Goal: Transaction & Acquisition: Purchase product/service

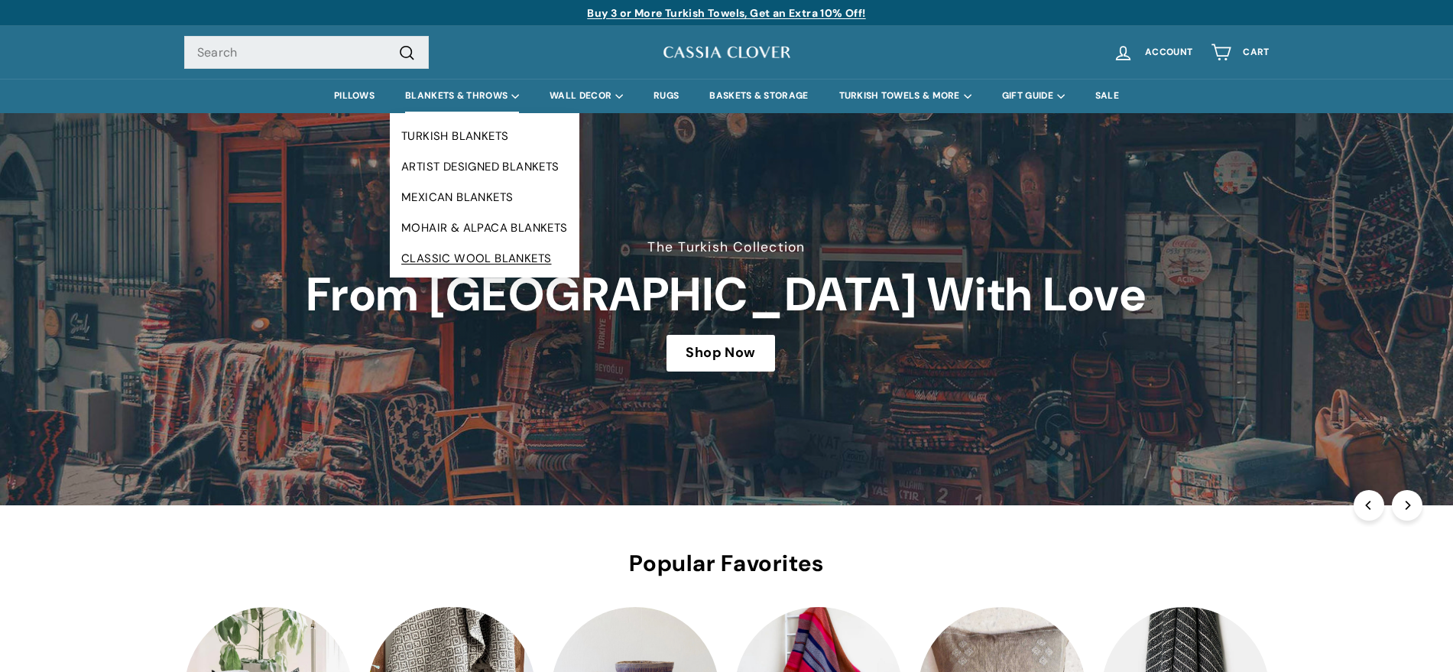
click at [458, 258] on link "CLASSIC WOOL BLANKETS" at bounding box center [485, 258] width 190 height 31
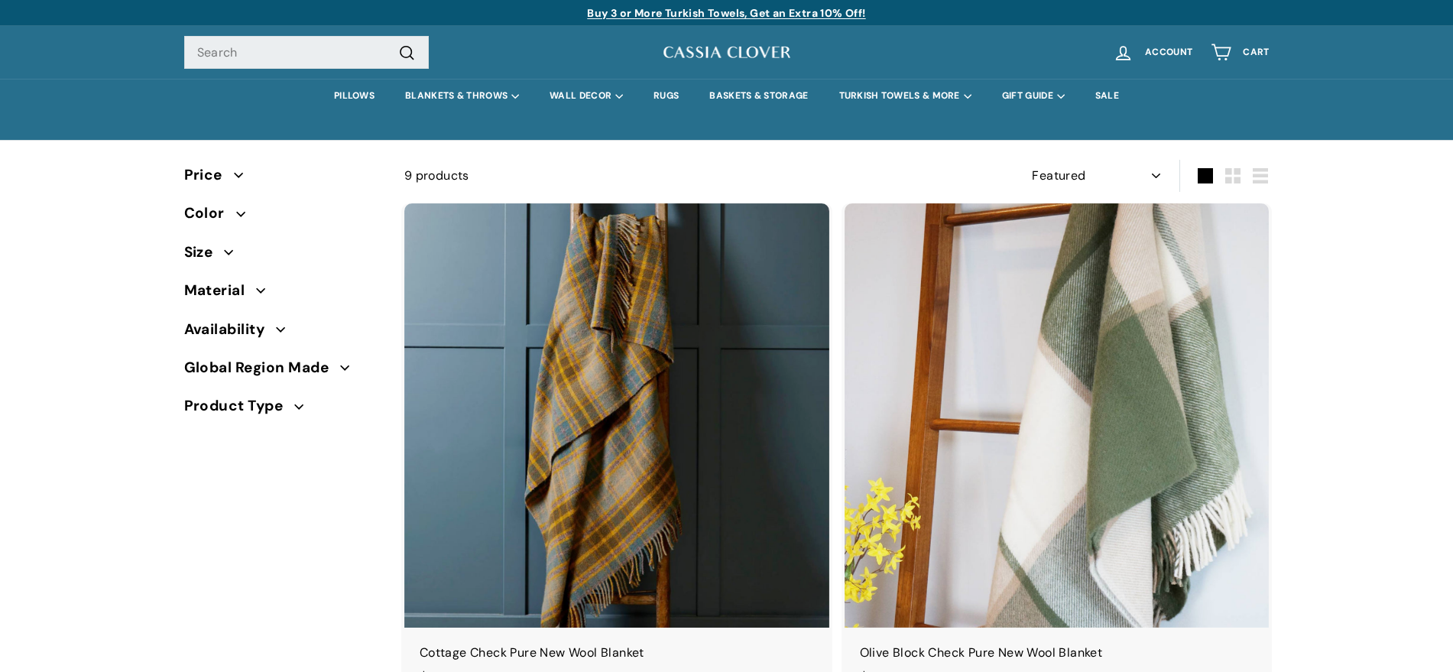
select select "manual"
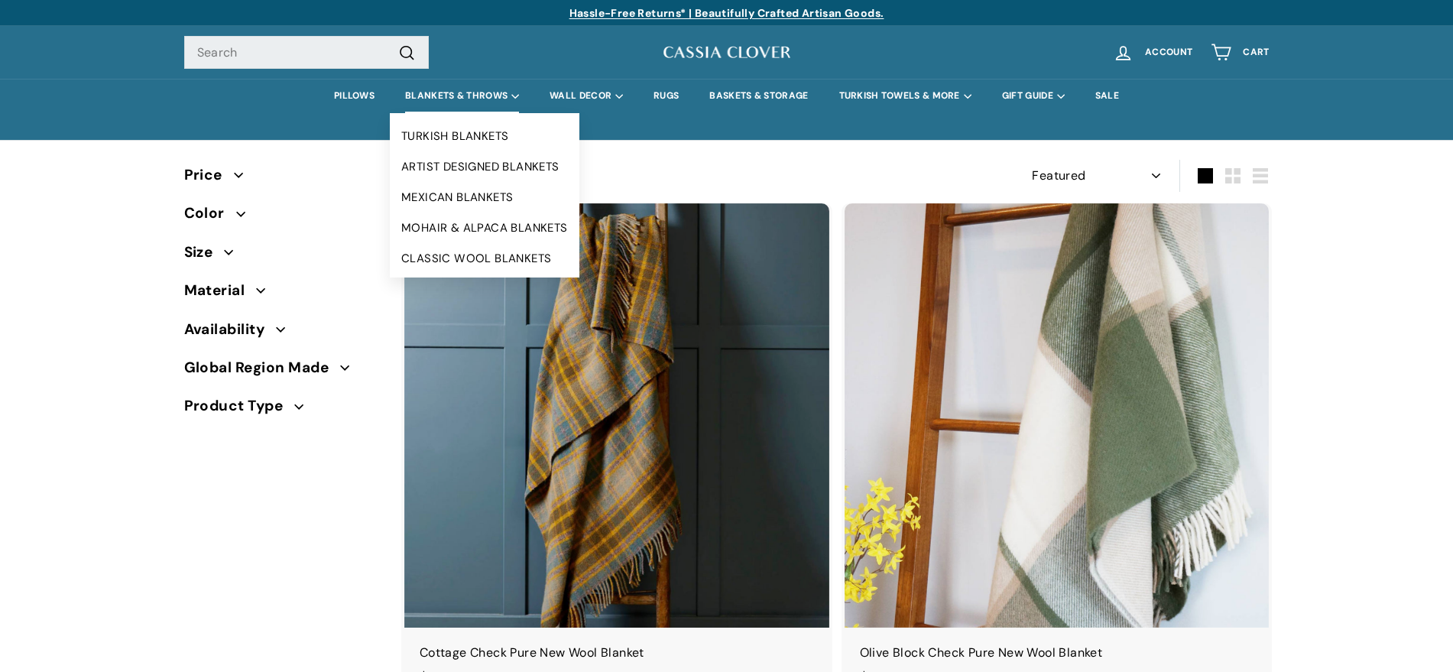
click at [461, 87] on summary "BLANKETS & THROWS" at bounding box center [462, 96] width 144 height 34
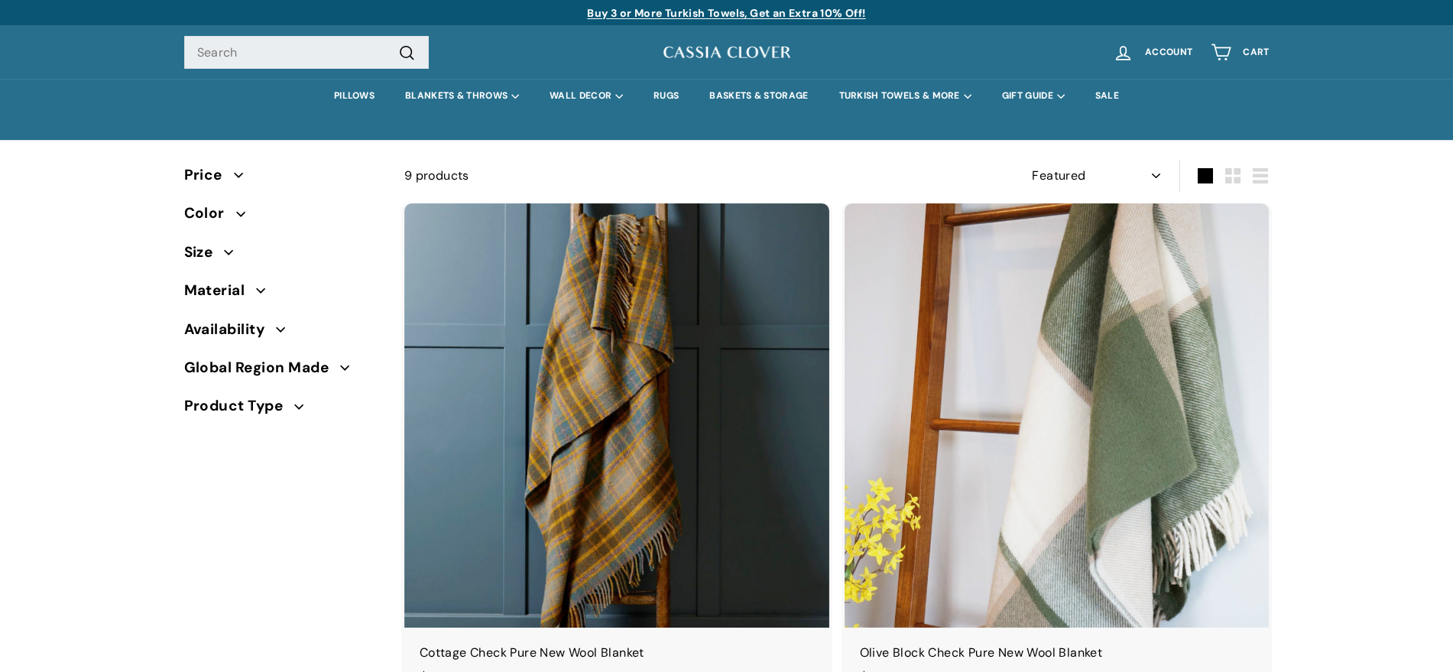
select select "manual"
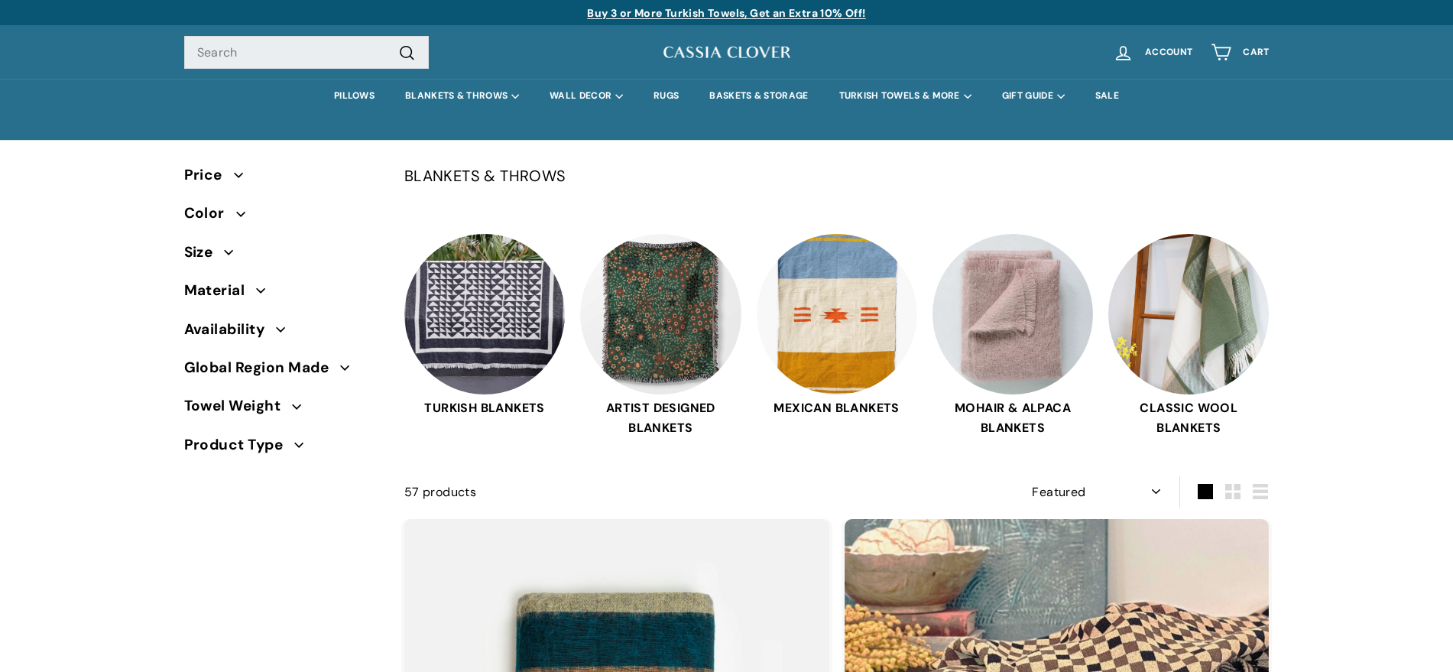
select select "manual"
click at [349, 91] on link "PILLOWS" at bounding box center [354, 96] width 71 height 34
select select "manual"
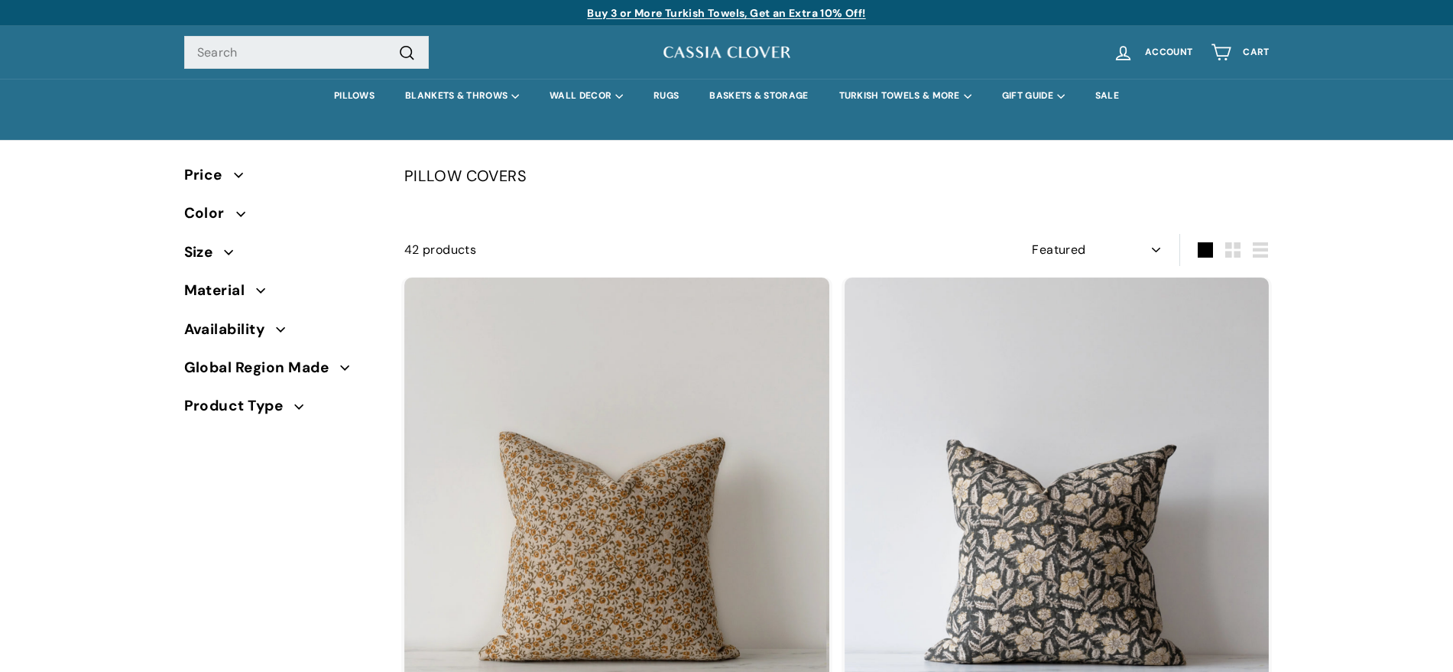
select select "manual"
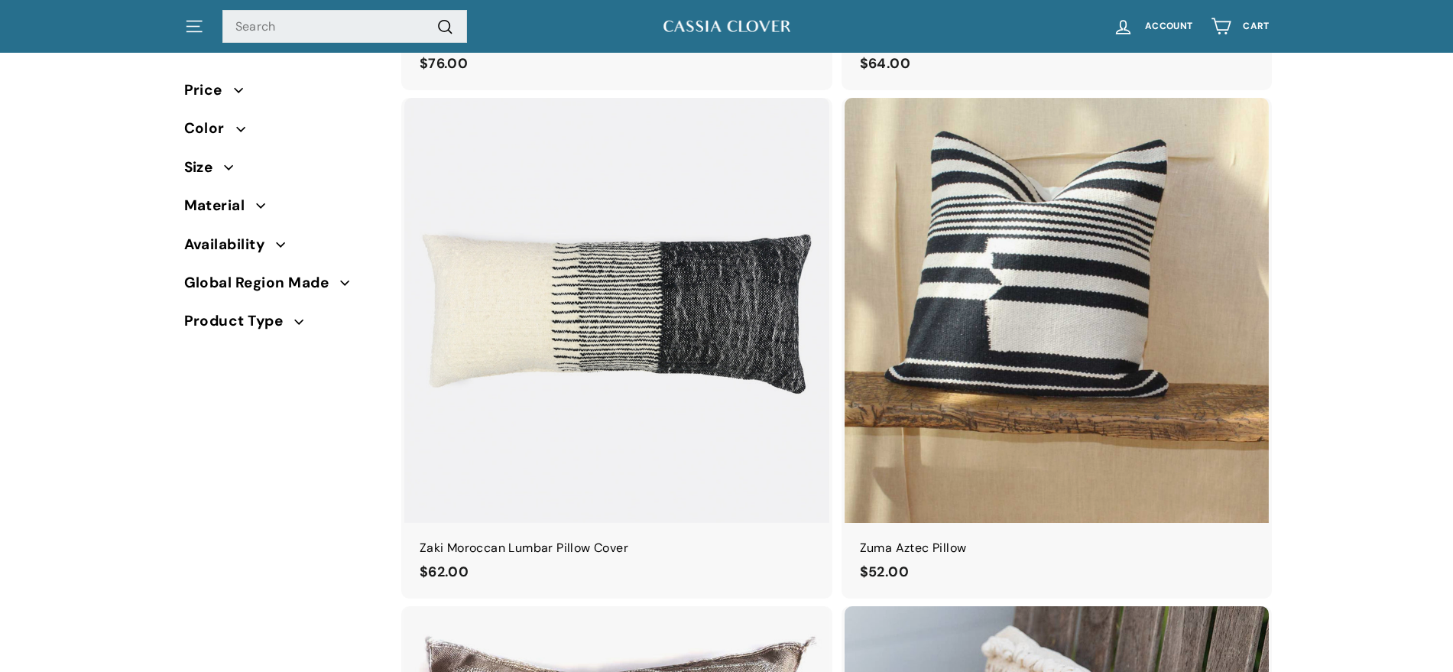
scroll to position [3338, 0]
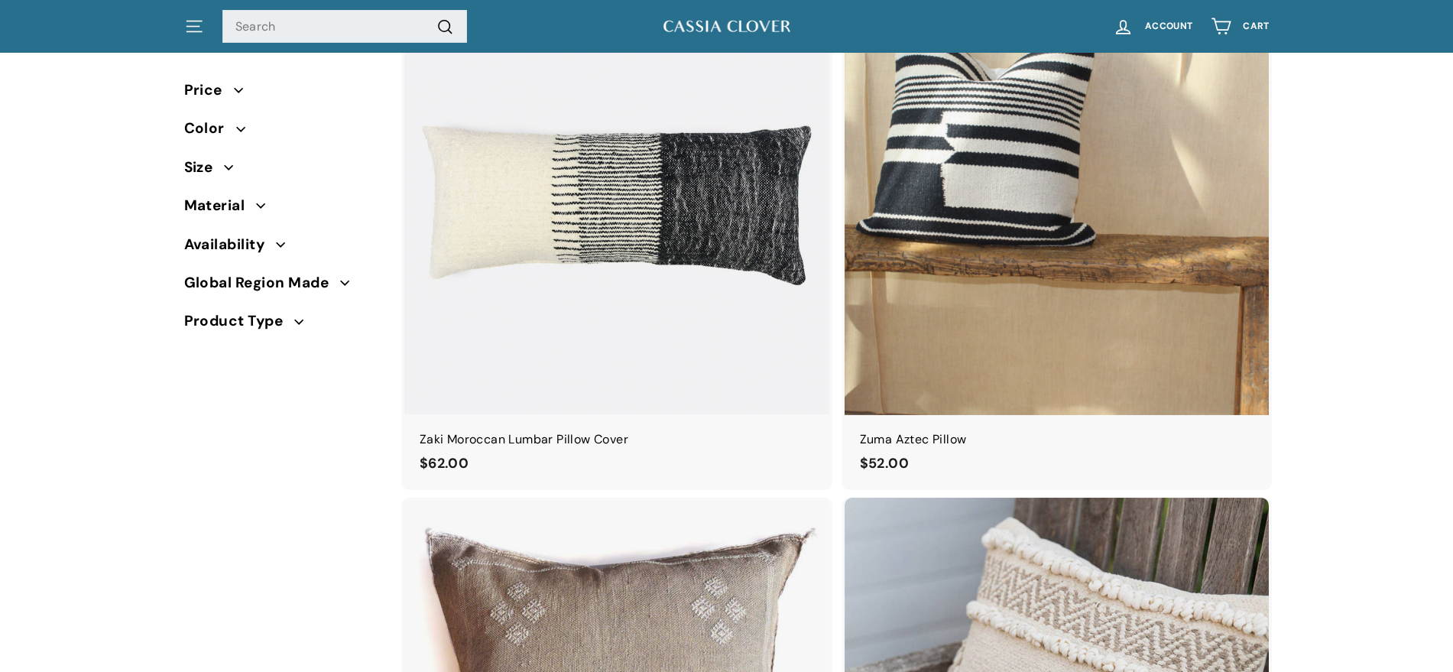
click at [1057, 152] on img at bounding box center [1057, 201] width 425 height 425
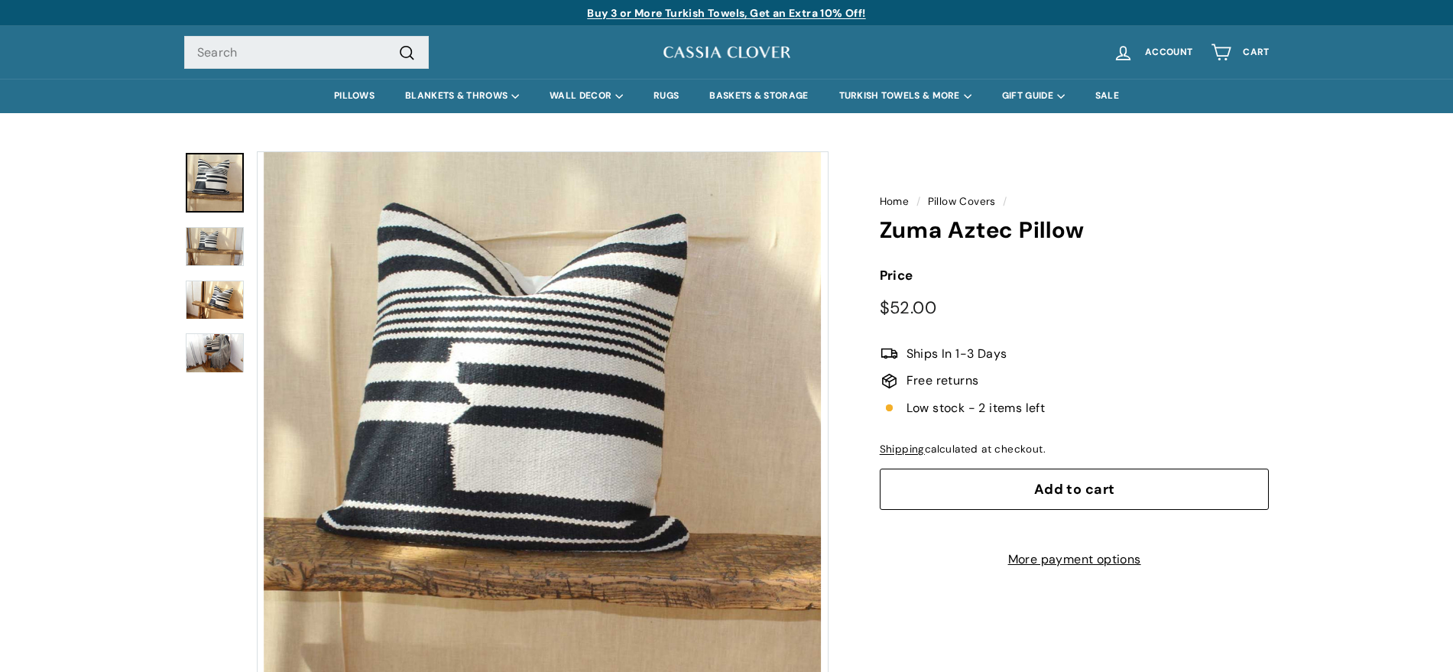
click at [725, 50] on img at bounding box center [727, 52] width 130 height 19
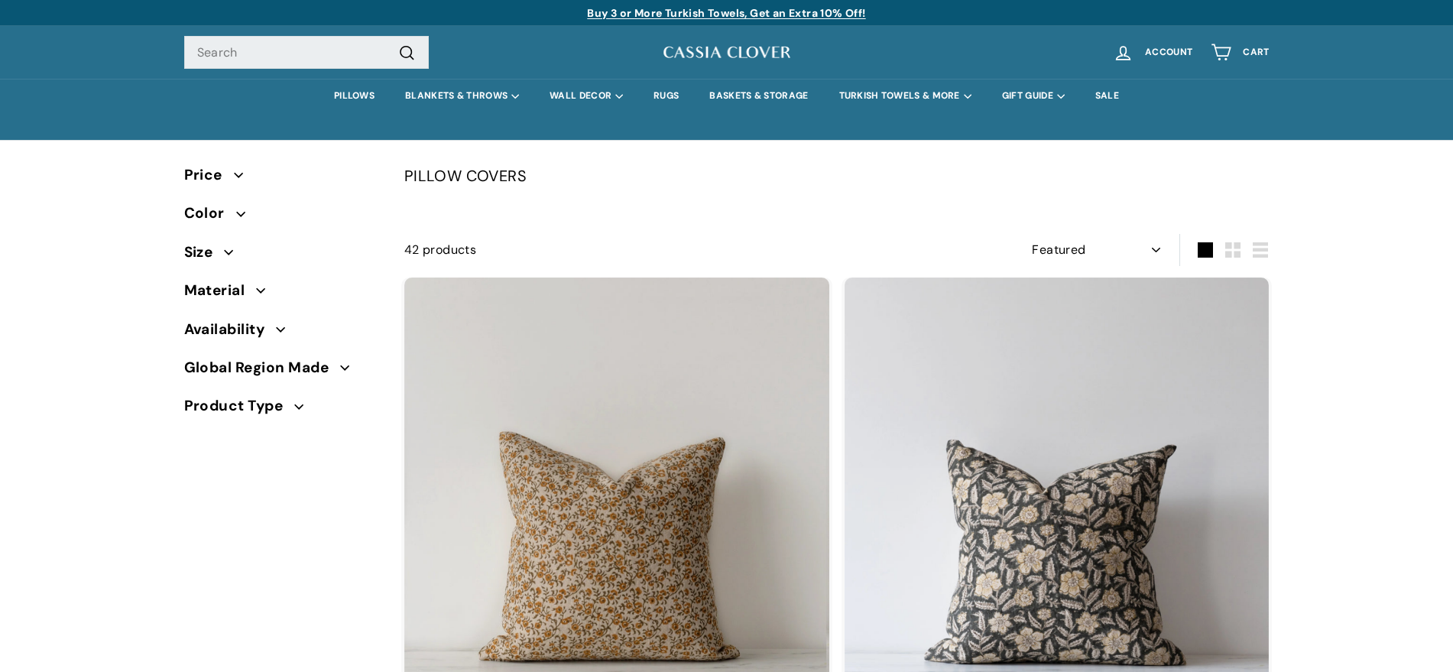
select select "manual"
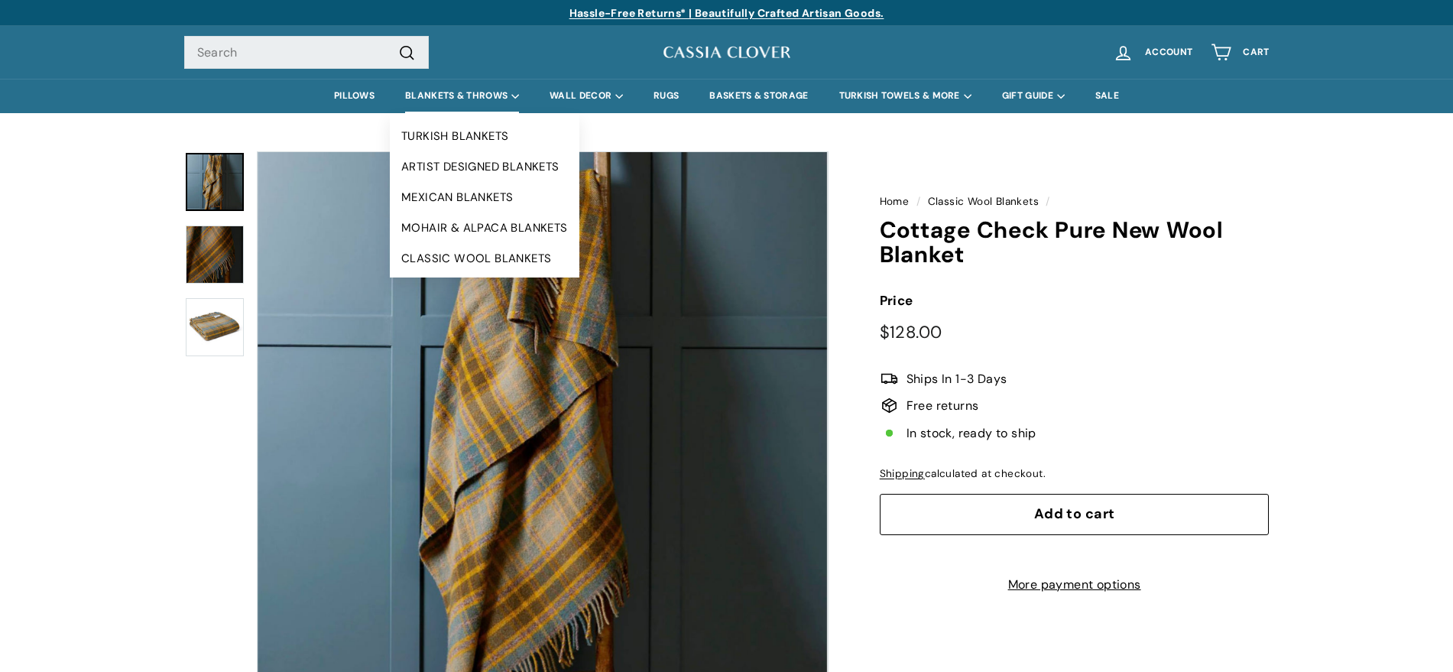
click at [452, 91] on summary "BLANKETS & THROWS" at bounding box center [462, 96] width 144 height 34
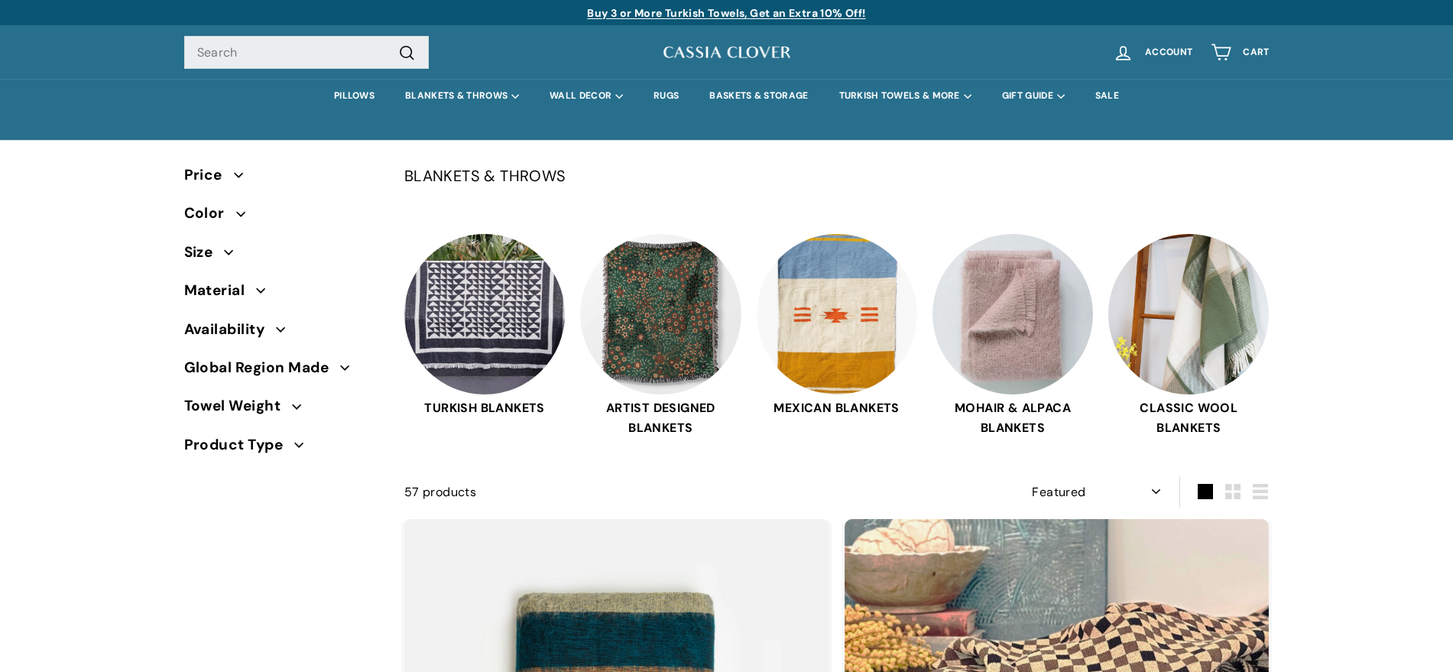
select select "manual"
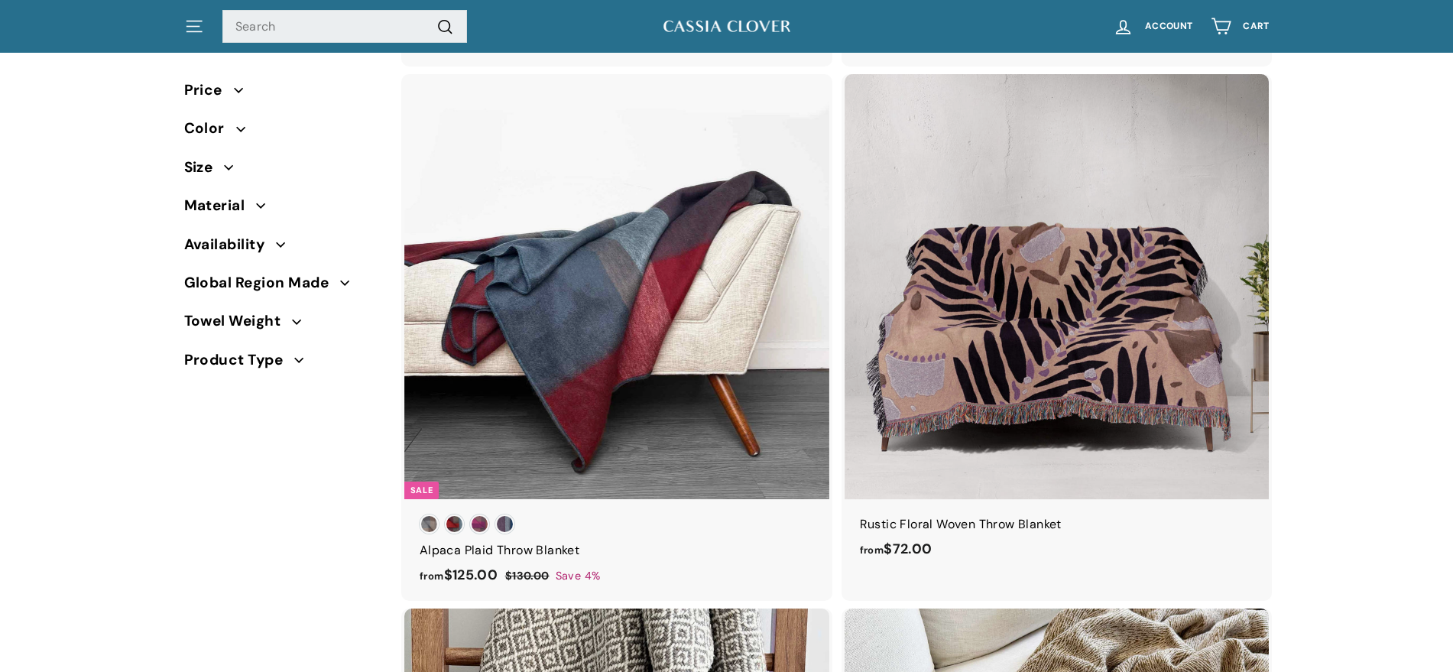
scroll to position [981, 0]
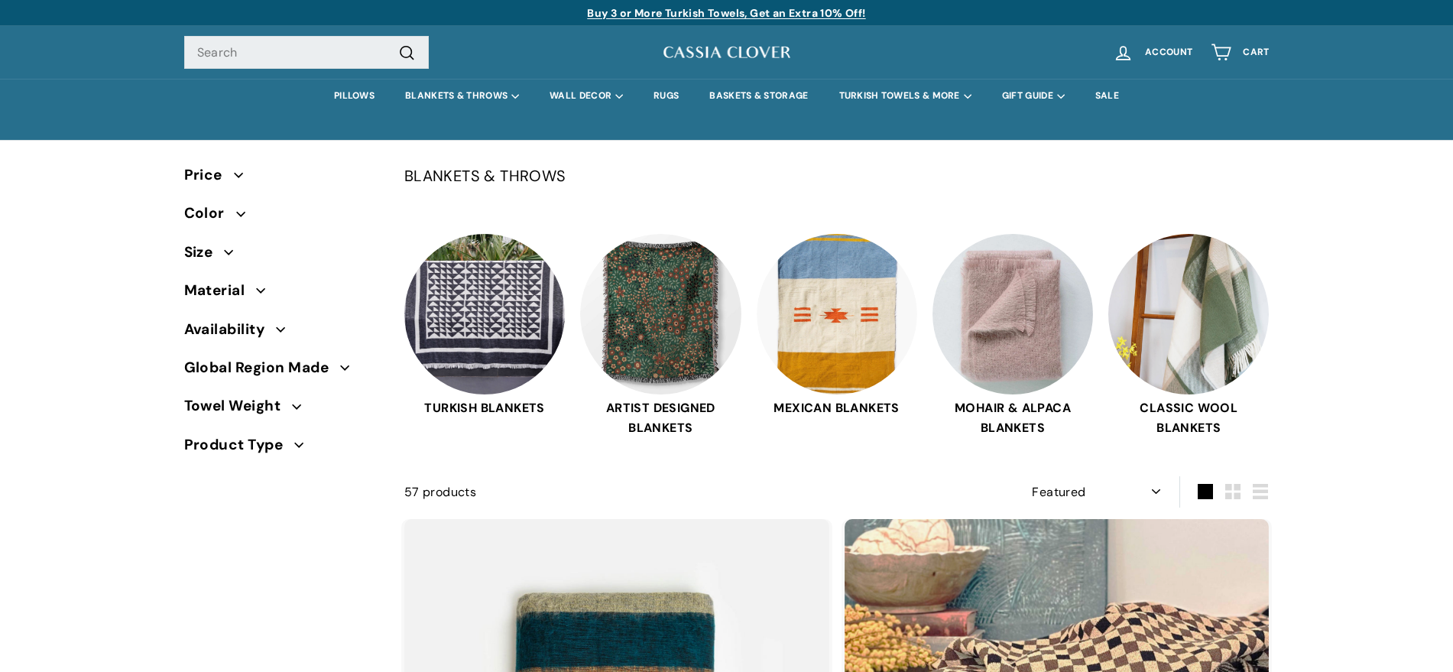
select select "manual"
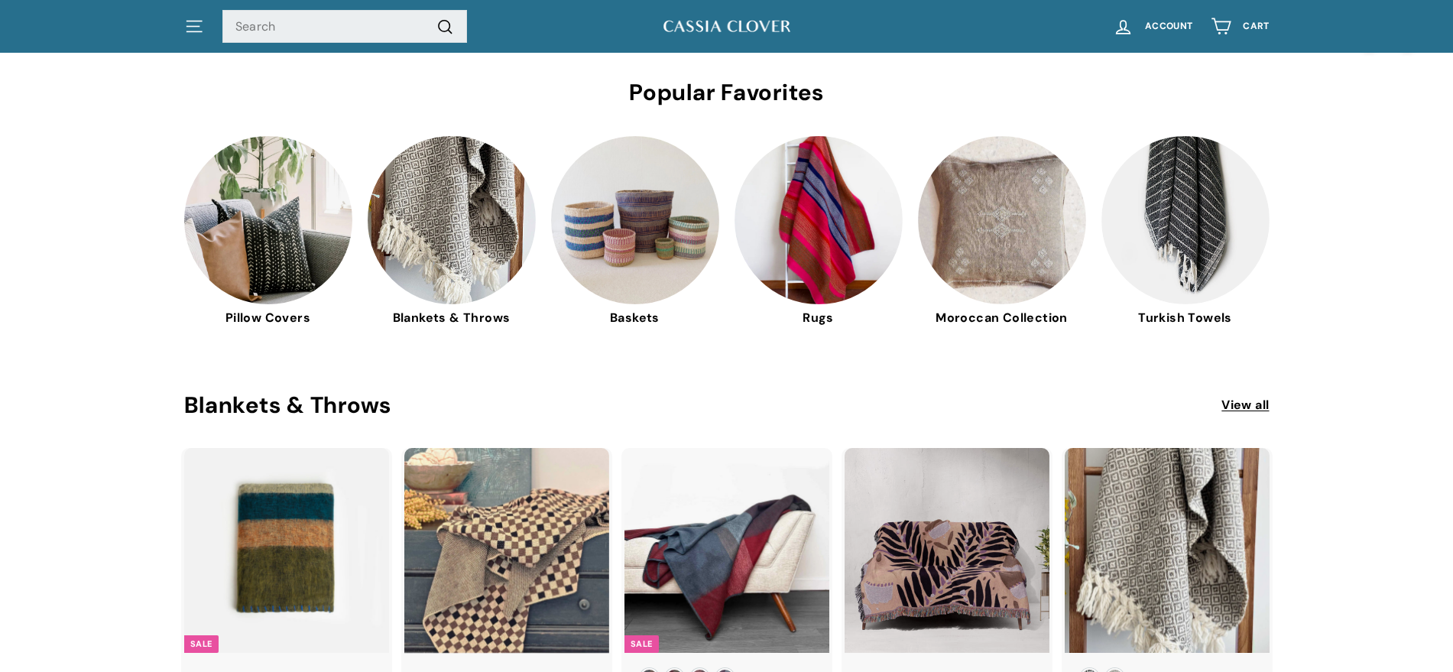
scroll to position [477, 0]
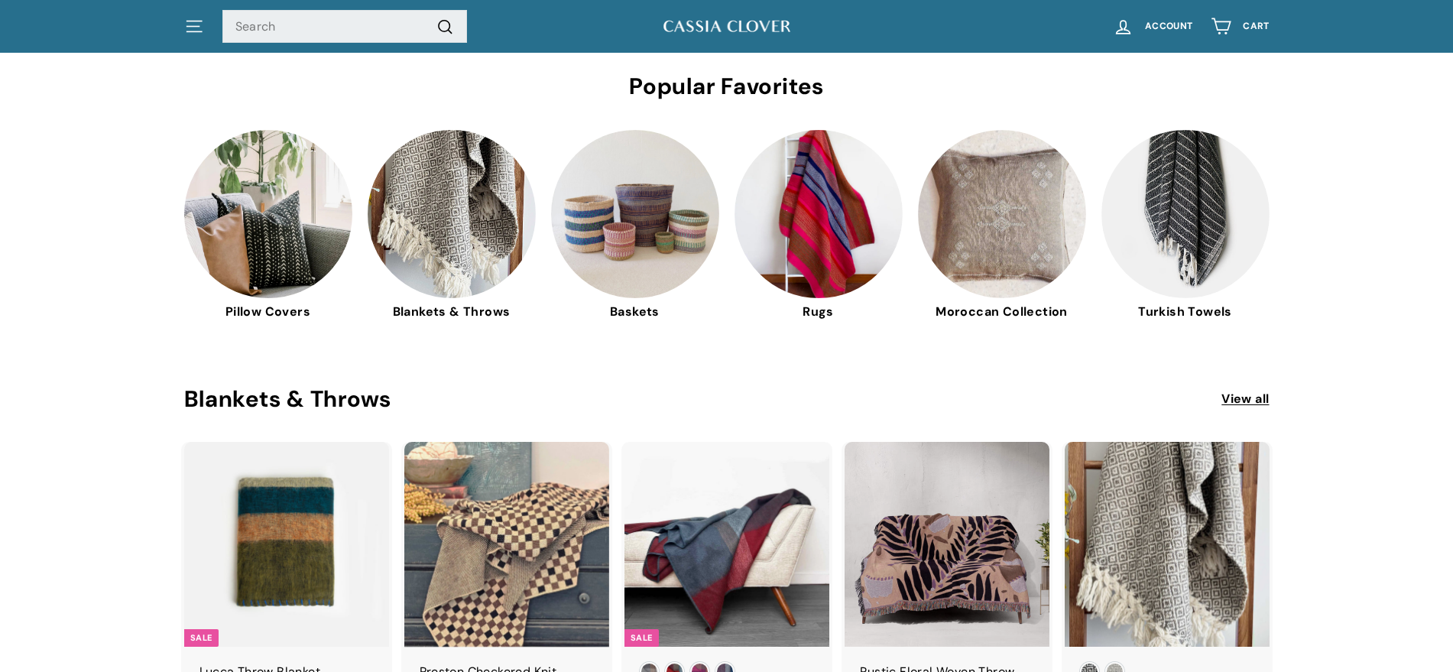
click at [639, 213] on img at bounding box center [635, 212] width 168 height 168
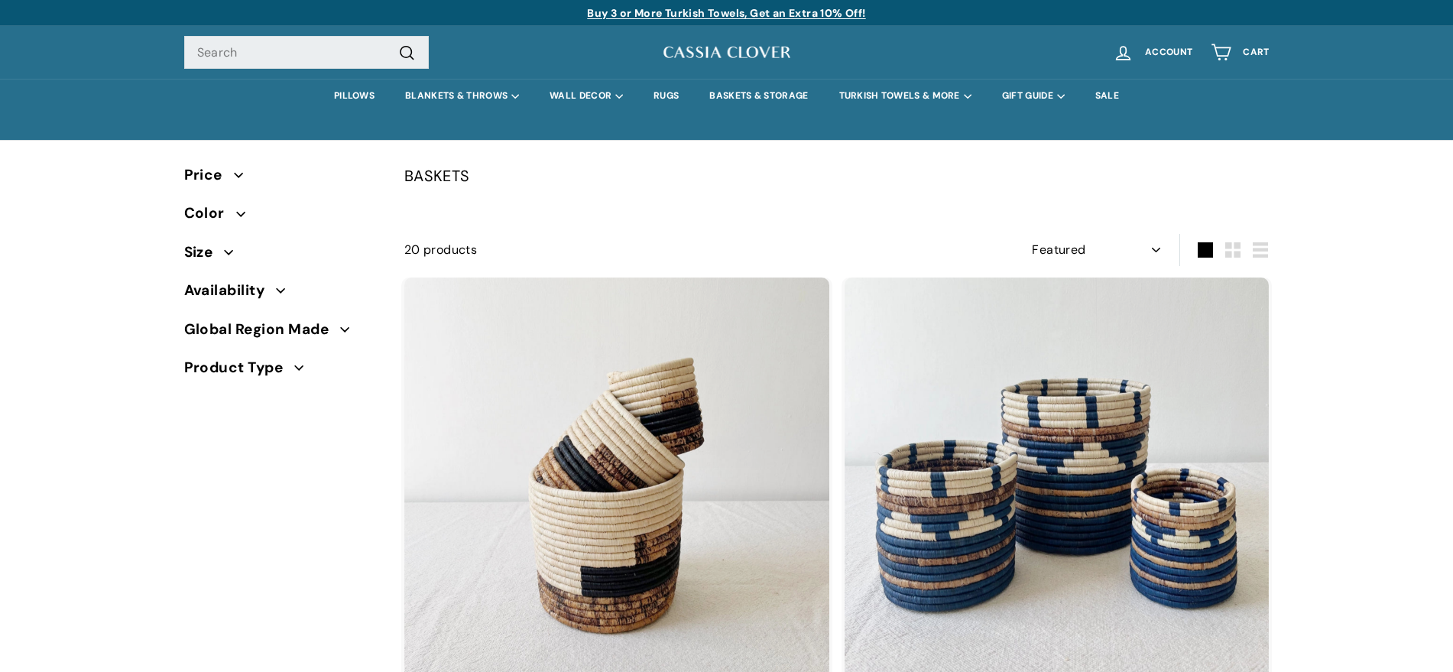
select select "manual"
click at [705, 50] on img at bounding box center [727, 52] width 130 height 19
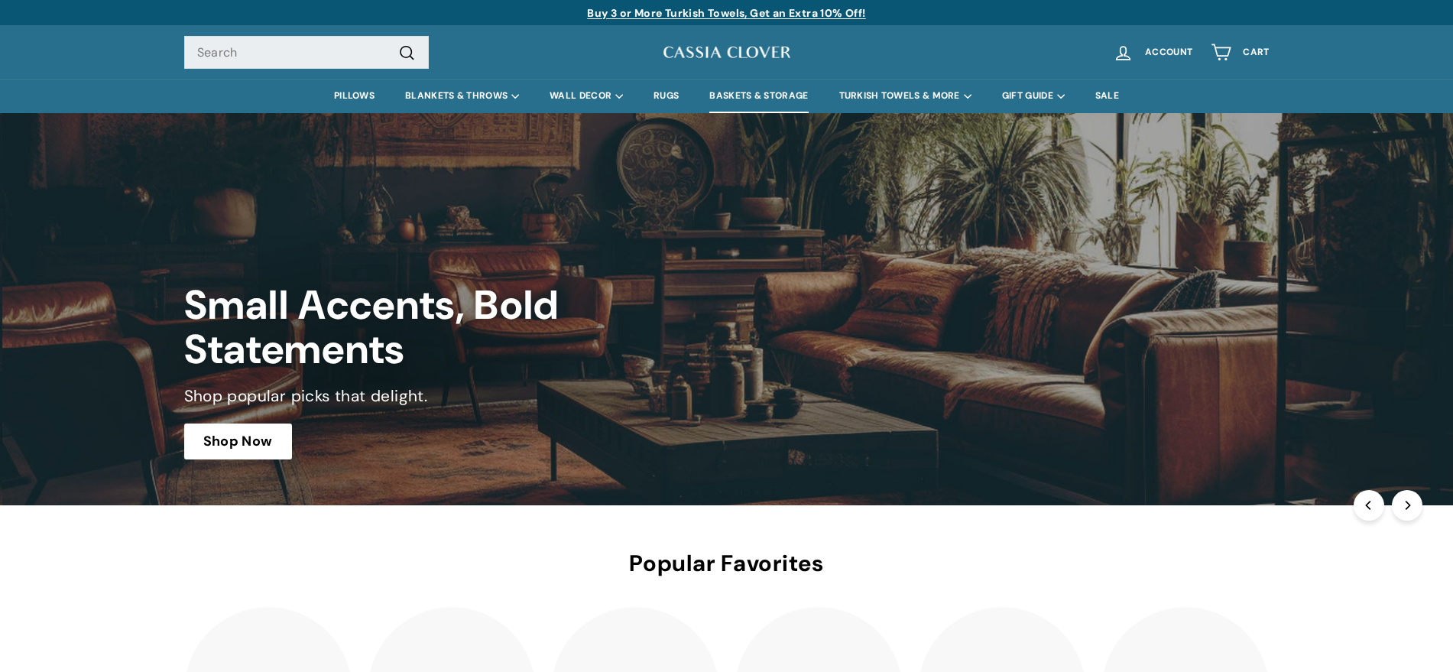
click at [751, 99] on link "BASKETS & STORAGE" at bounding box center [758, 96] width 129 height 34
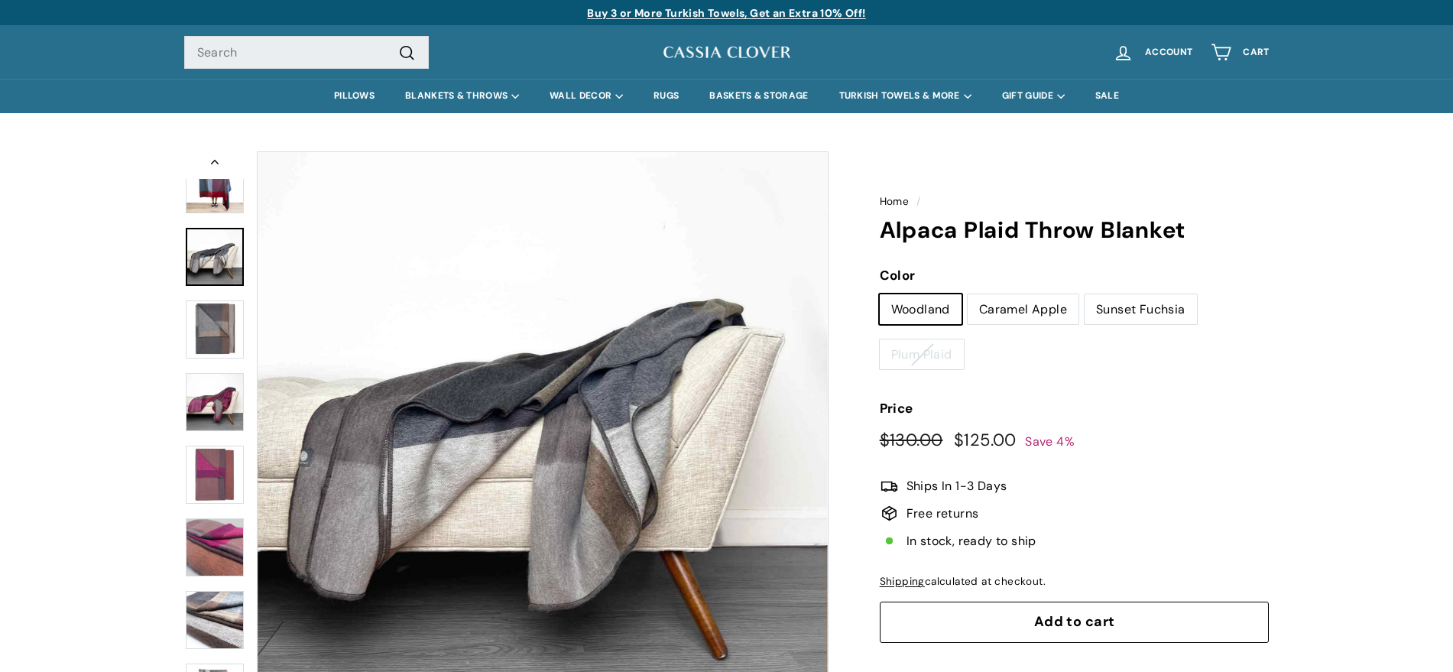
click at [1027, 309] on label "Caramel Apple" at bounding box center [1023, 309] width 111 height 31
click at [968, 294] on input "Caramel Apple" at bounding box center [967, 293] width 1 height 1
radio input "true"
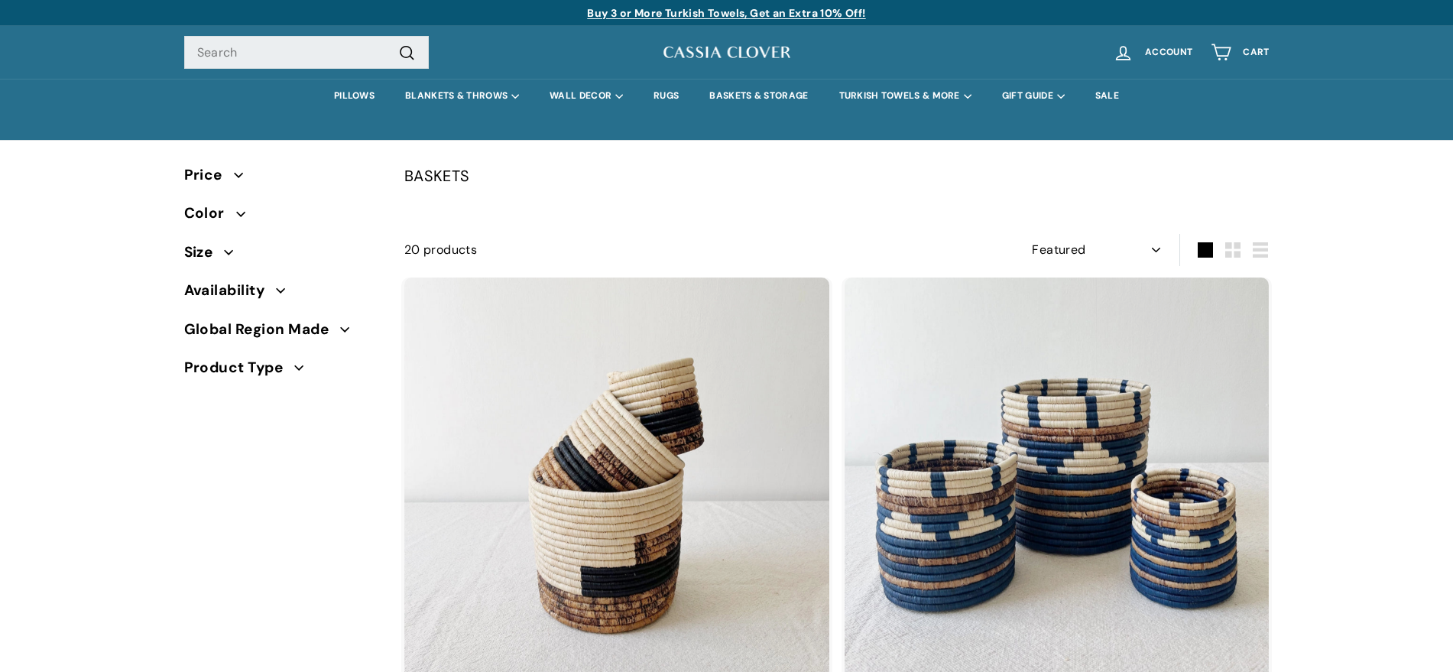
select select "manual"
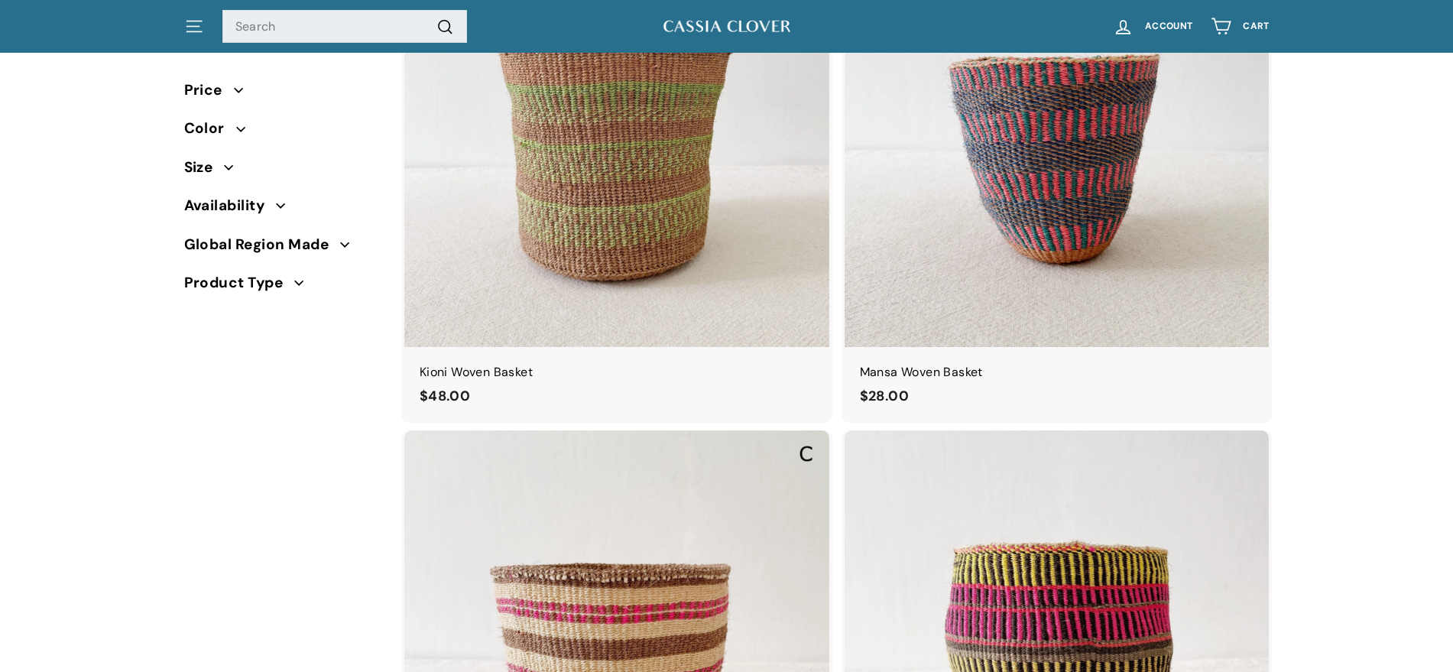
scroll to position [3234, 0]
